Goal: Task Accomplishment & Management: Manage account settings

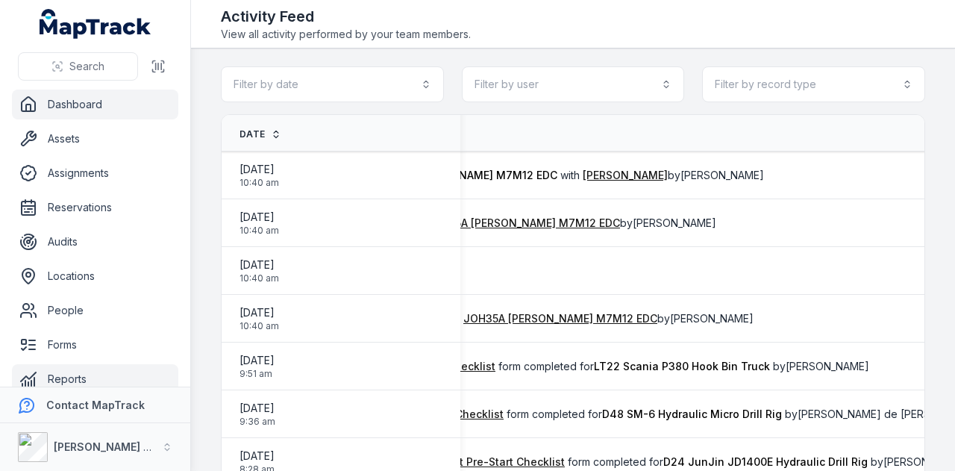
click at [82, 93] on link "Dashboard" at bounding box center [95, 104] width 166 height 30
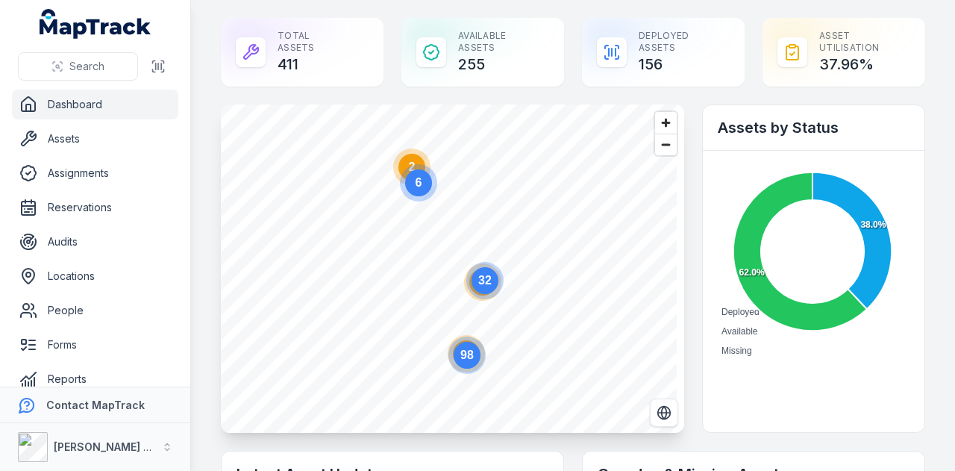
click at [143, 222] on ul "Dashboard Assets Assignments Reservations Audits Locations People Forms Reports…" at bounding box center [95, 275] width 166 height 373
click at [143, 211] on link "Reservations" at bounding box center [95, 207] width 166 height 30
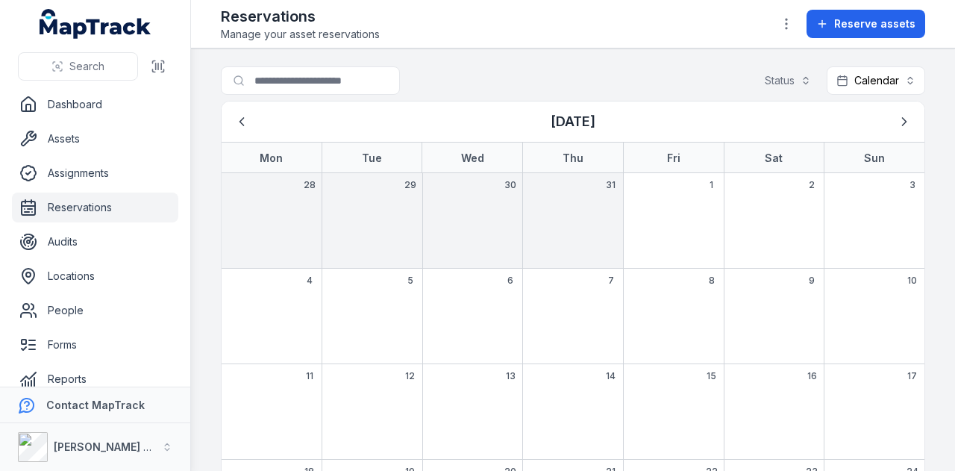
scroll to position [200, 0]
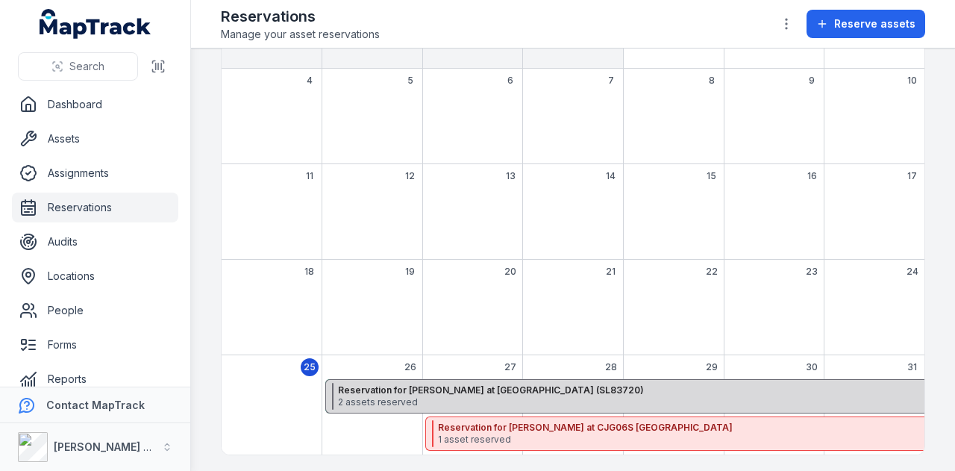
click at [424, 398] on span "2 assets reserved" at bounding box center [661, 402] width 646 height 12
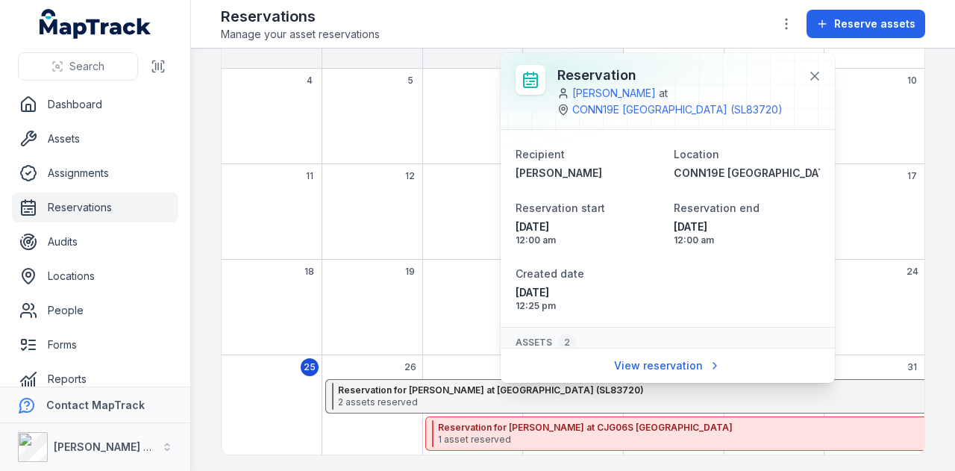
scroll to position [122, 0]
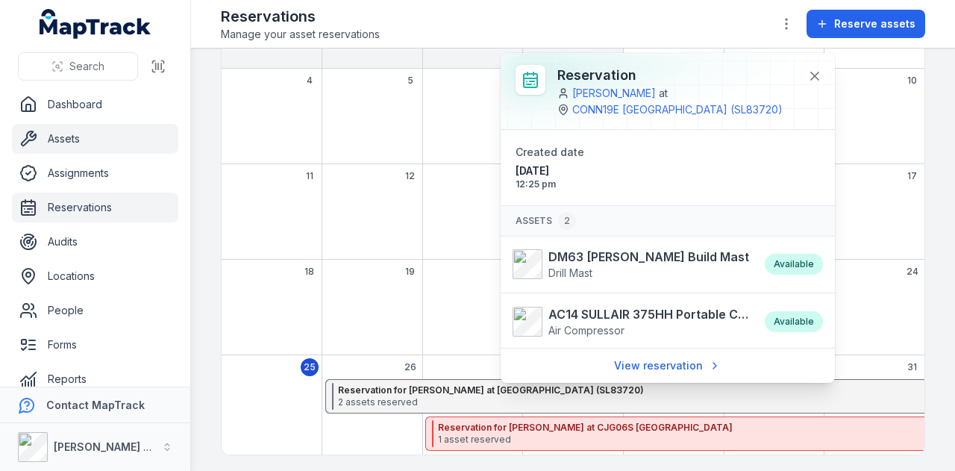
click at [104, 125] on link "Assets" at bounding box center [95, 139] width 166 height 30
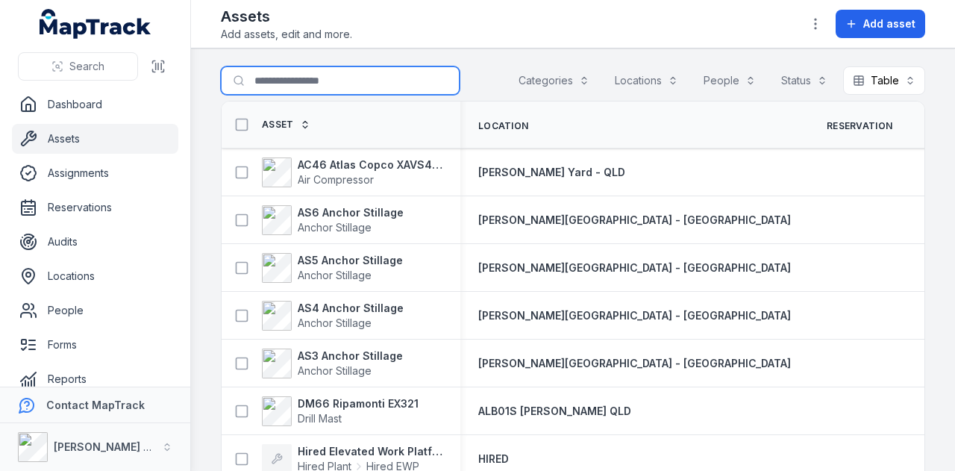
click at [330, 68] on input "Search for assets" at bounding box center [340, 80] width 239 height 28
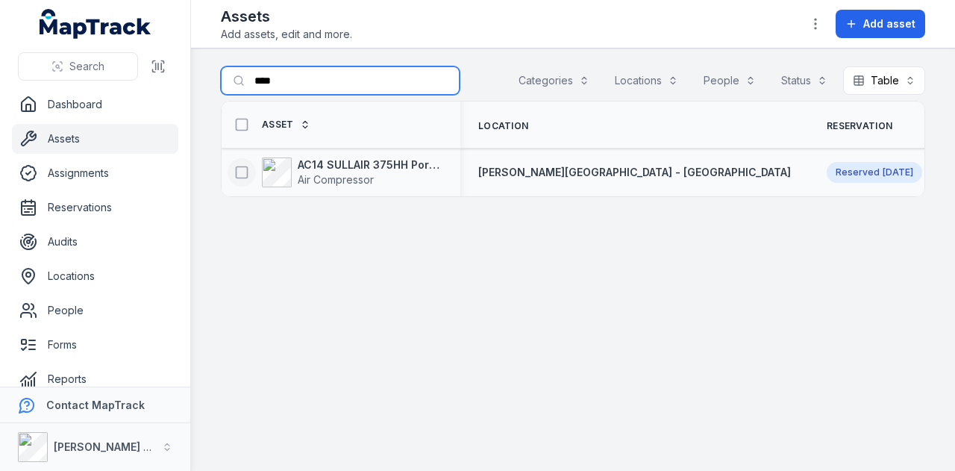
type input "****"
click at [243, 167] on icon at bounding box center [241, 172] width 15 height 15
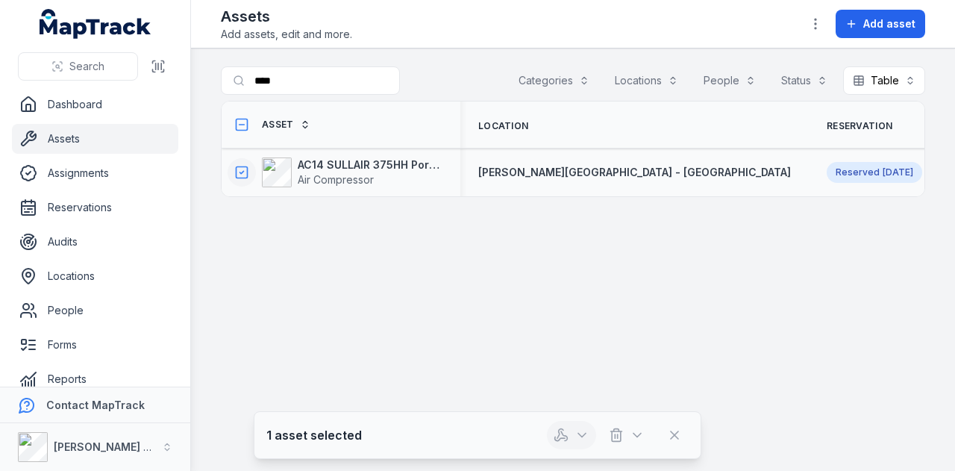
click at [580, 435] on icon "button" at bounding box center [581, 435] width 7 height 4
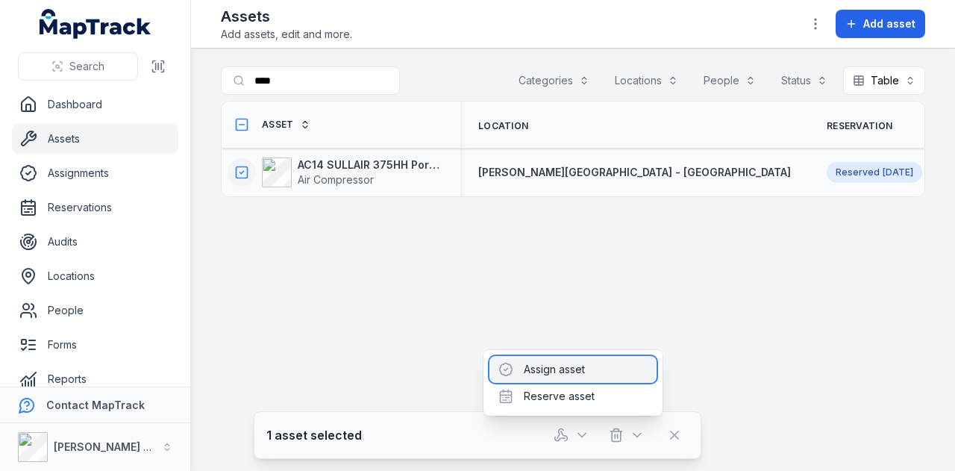
click at [591, 372] on div "Assign asset" at bounding box center [572, 369] width 167 height 27
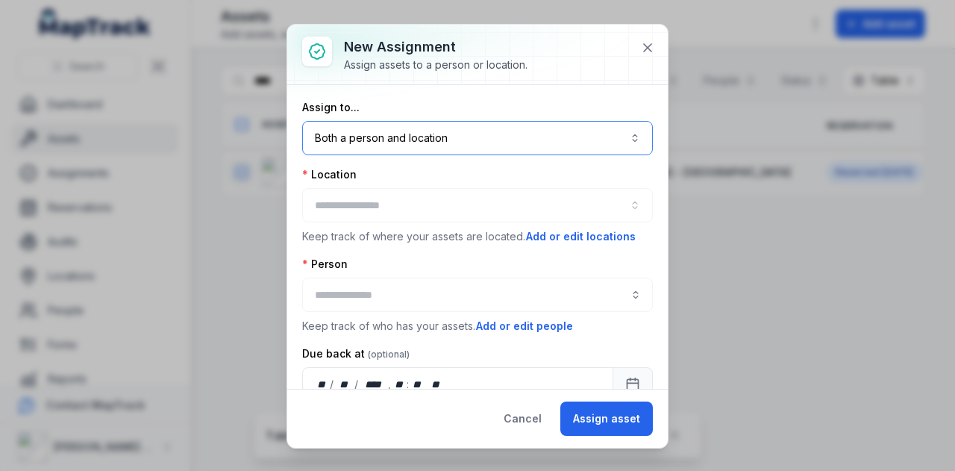
click at [445, 131] on button "Both a person and location ****" at bounding box center [477, 138] width 351 height 34
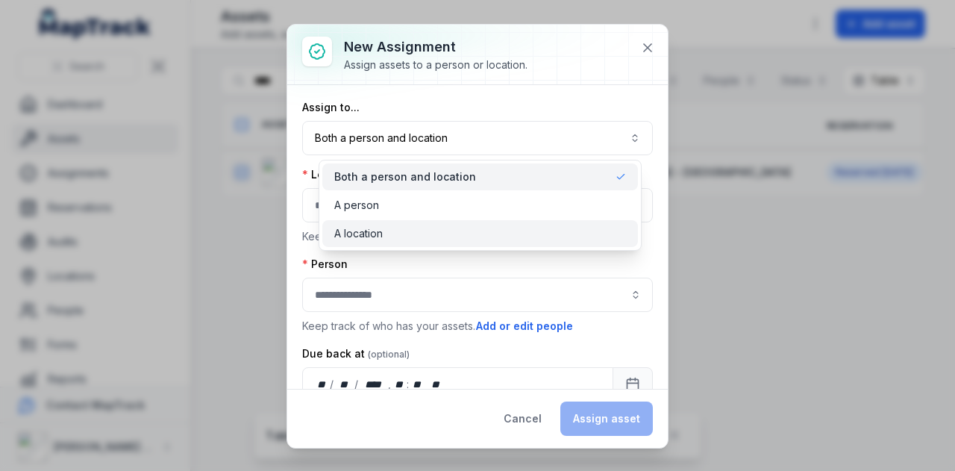
click at [428, 230] on div "A location" at bounding box center [480, 233] width 292 height 15
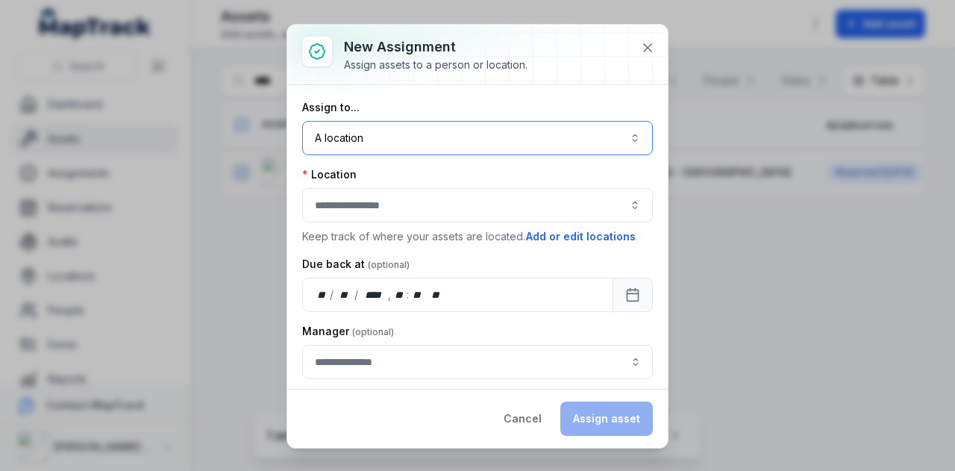
click at [398, 201] on button "button" at bounding box center [477, 205] width 351 height 34
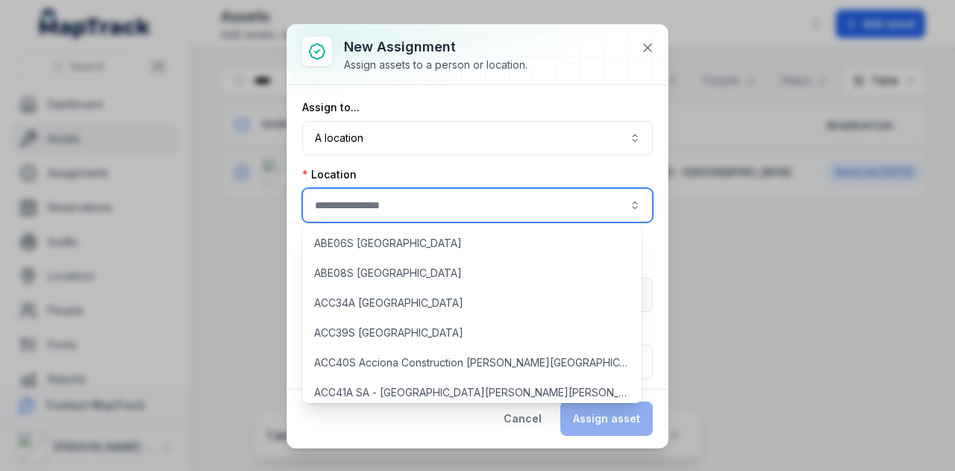
type input "*"
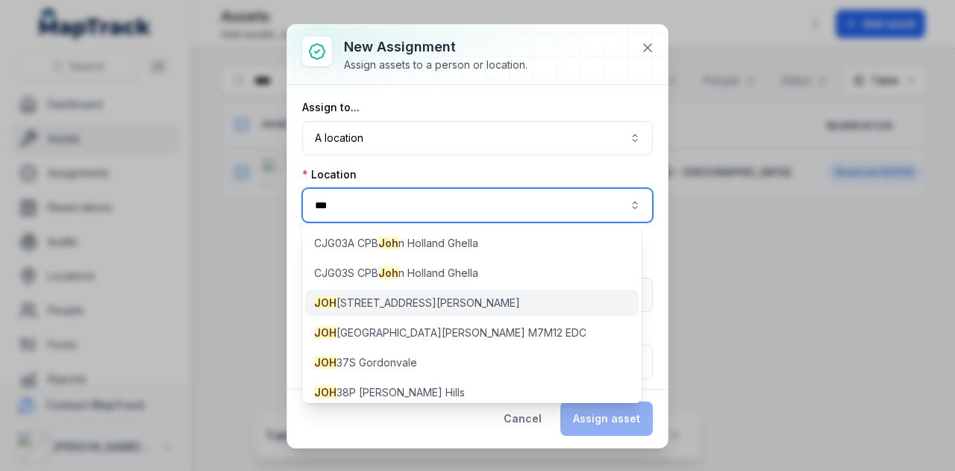
type input "***"
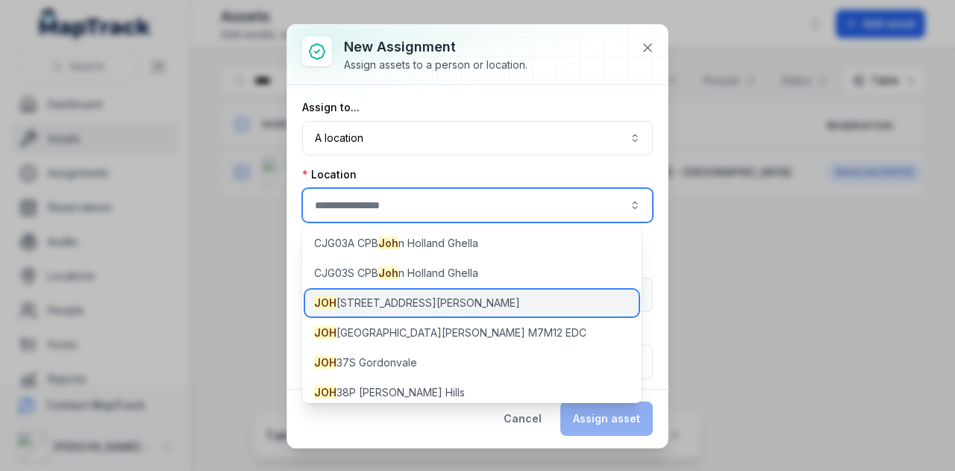
click at [414, 313] on div "JOH [STREET_ADDRESS][PERSON_NAME] EDC" at bounding box center [471, 302] width 333 height 27
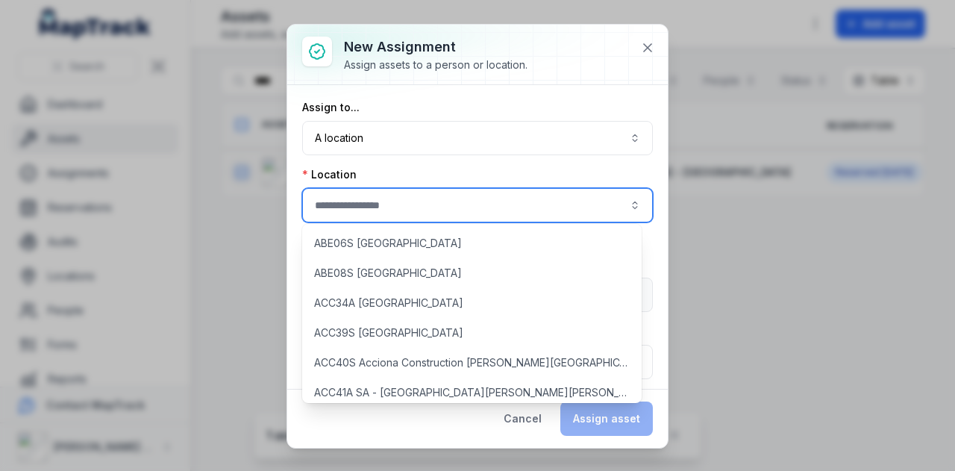
type input "**********"
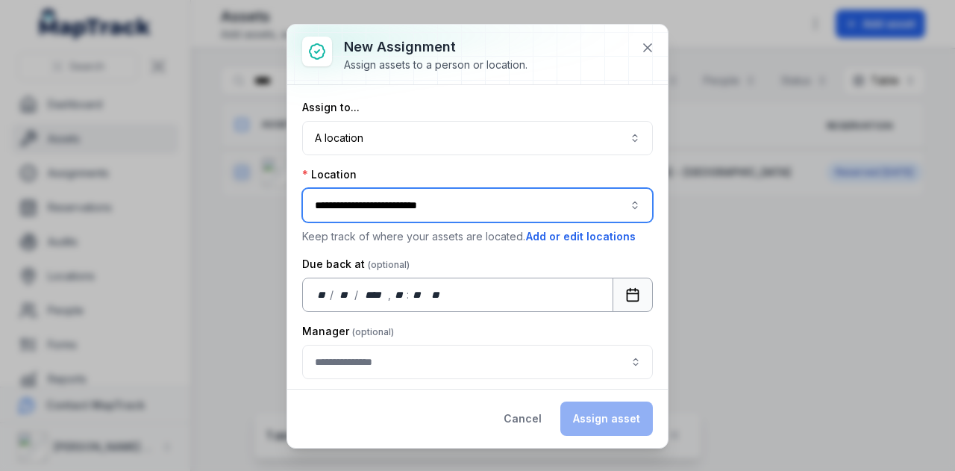
scroll to position [150, 0]
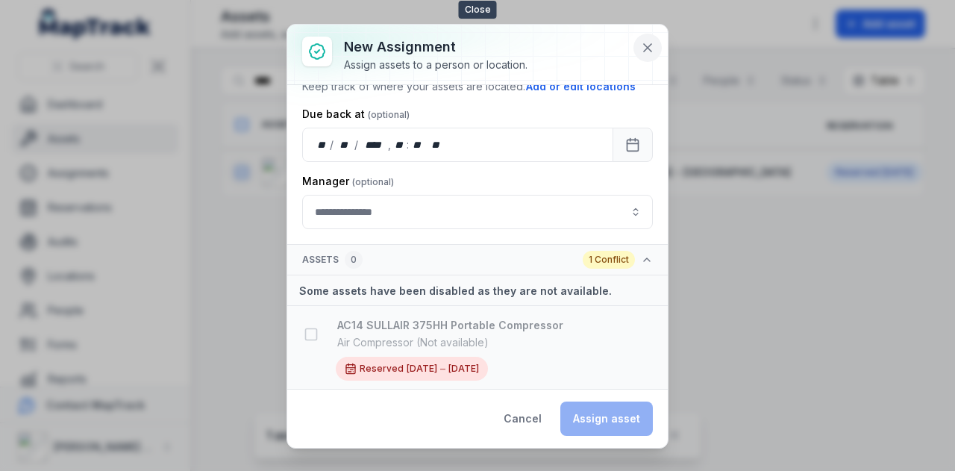
click at [647, 48] on icon at bounding box center [647, 47] width 7 height 7
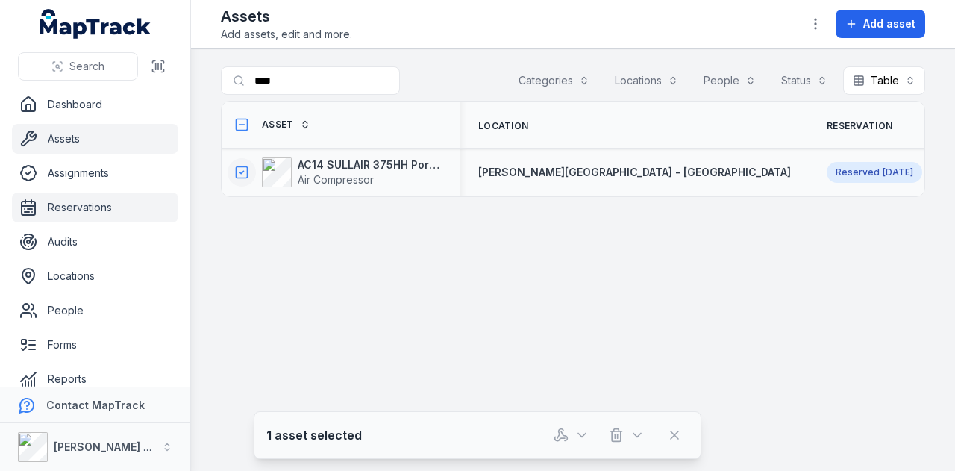
click at [98, 202] on link "Reservations" at bounding box center [95, 207] width 166 height 30
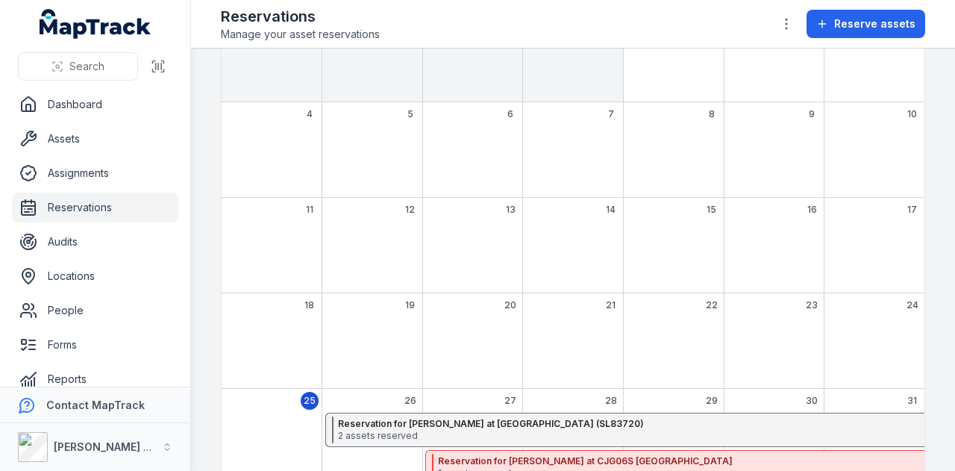
scroll to position [200, 0]
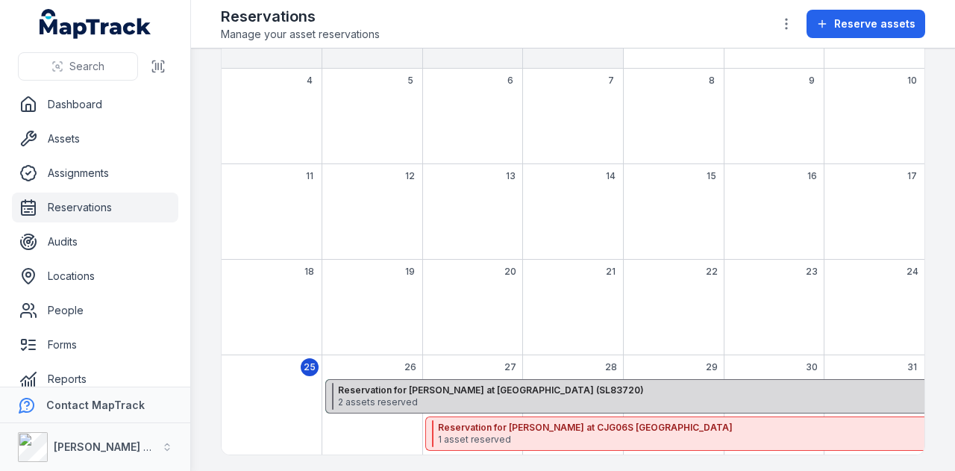
click at [546, 384] on strong "Reservation for [PERSON_NAME] at [GEOGRAPHIC_DATA] (SL83720)" at bounding box center [661, 390] width 646 height 12
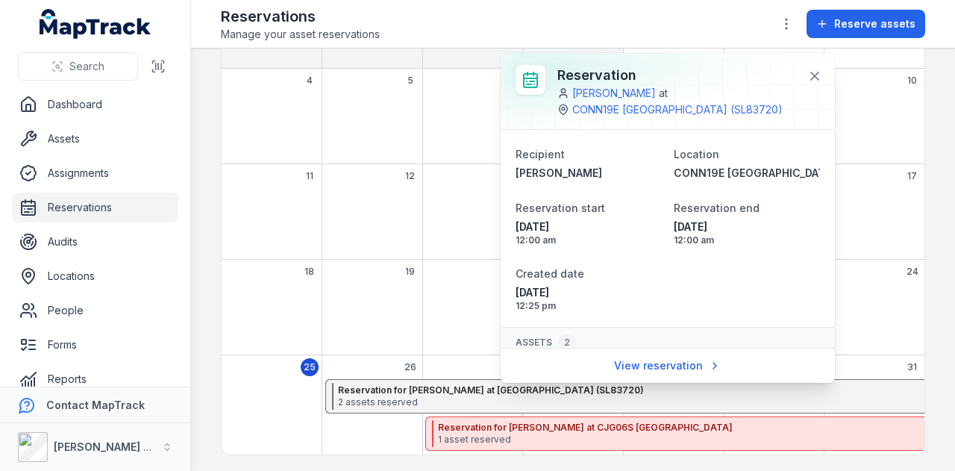
scroll to position [122, 0]
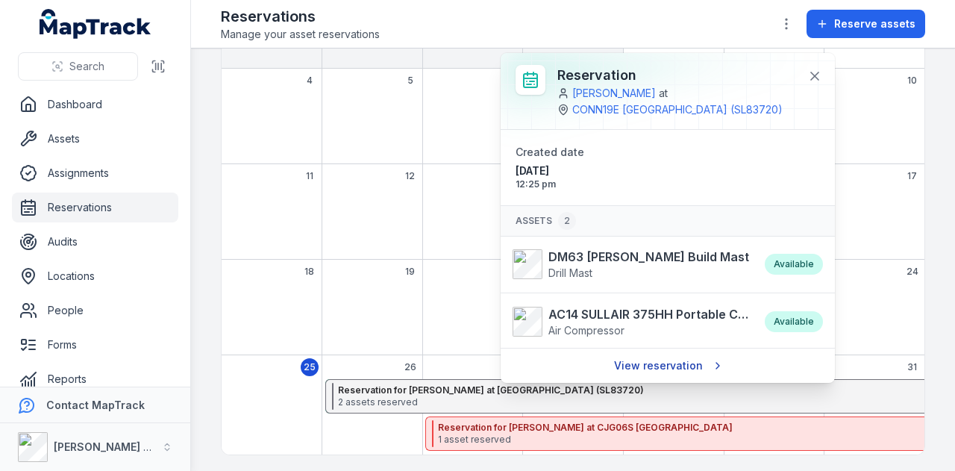
click at [665, 366] on link "View reservation" at bounding box center [667, 365] width 126 height 28
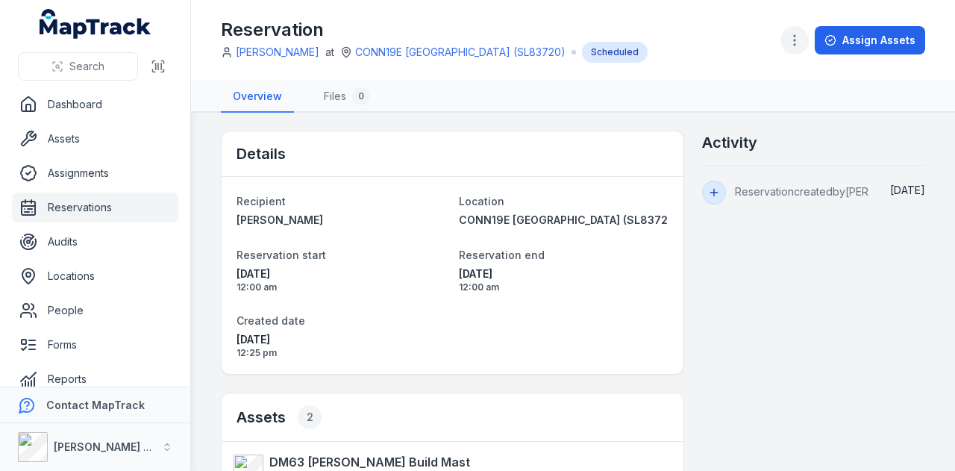
click at [802, 38] on icon "button" at bounding box center [794, 40] width 15 height 15
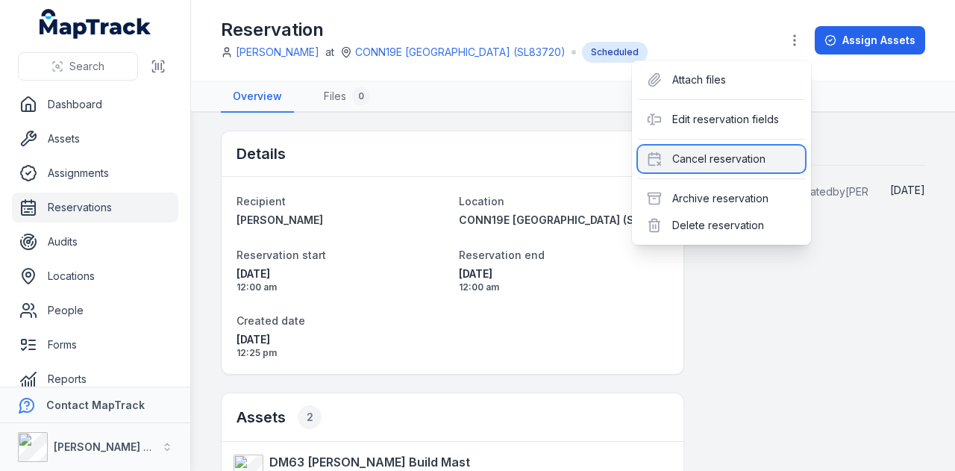
click at [759, 152] on div "Cancel reservation" at bounding box center [721, 158] width 167 height 27
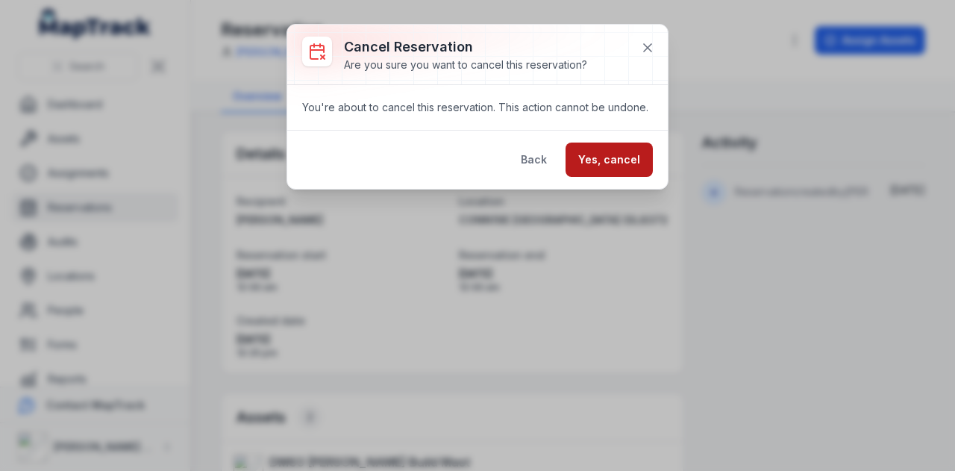
click at [592, 166] on button "Yes, cancel" at bounding box center [608, 159] width 87 height 34
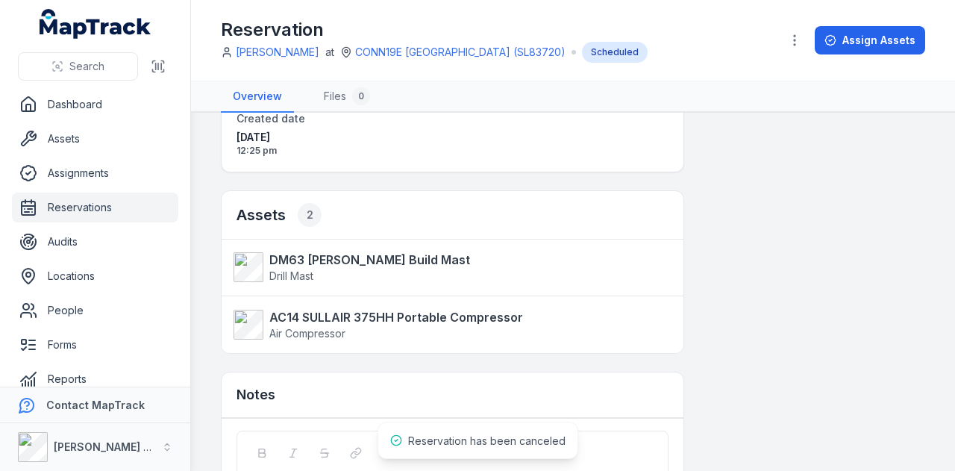
scroll to position [203, 0]
